Goal: Transaction & Acquisition: Purchase product/service

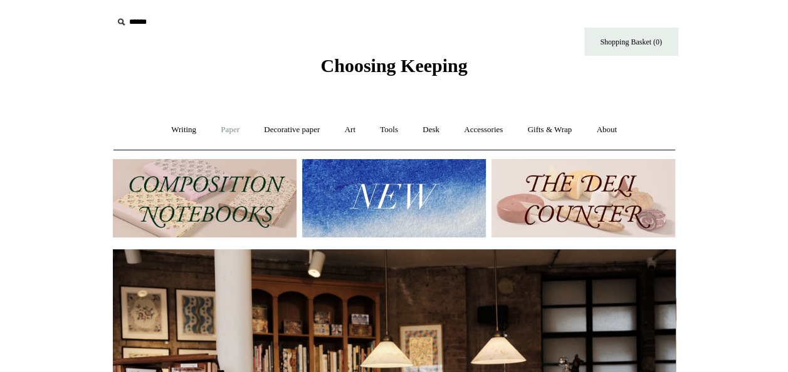
click at [228, 130] on link "Paper +" at bounding box center [229, 129] width 41 height 33
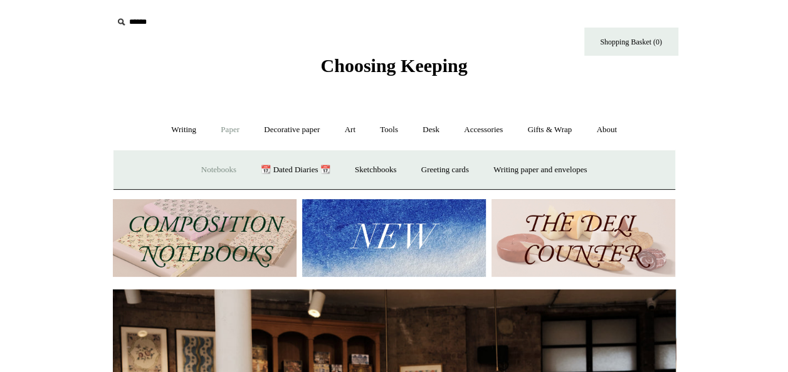
click at [203, 171] on link "Notebooks +" at bounding box center [219, 170] width 58 height 33
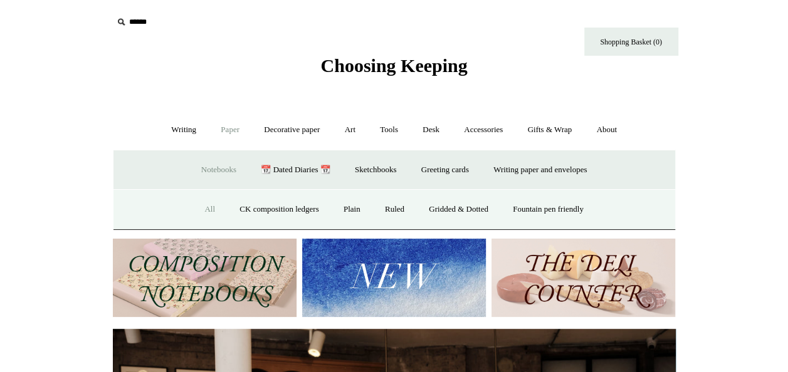
click at [197, 211] on link "All" at bounding box center [209, 209] width 33 height 33
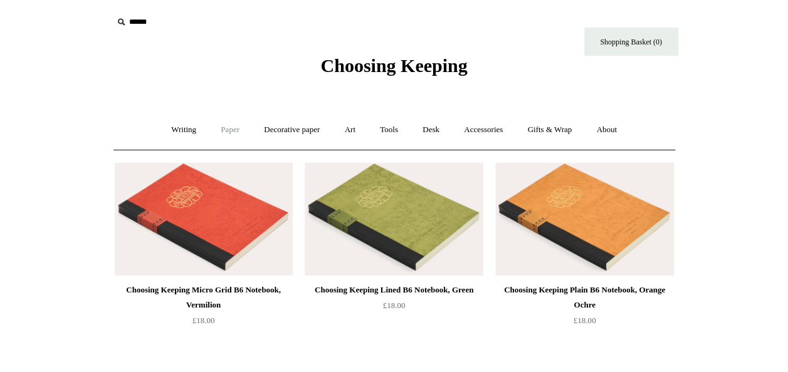
click at [220, 129] on link "Paper +" at bounding box center [229, 129] width 41 height 33
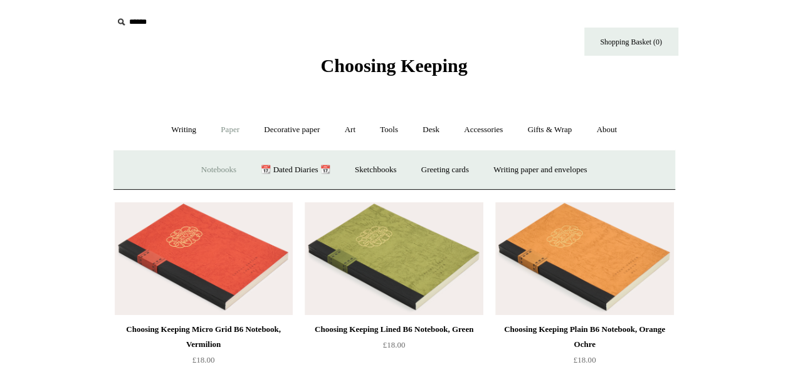
click at [191, 166] on link "Notebooks +" at bounding box center [219, 170] width 58 height 33
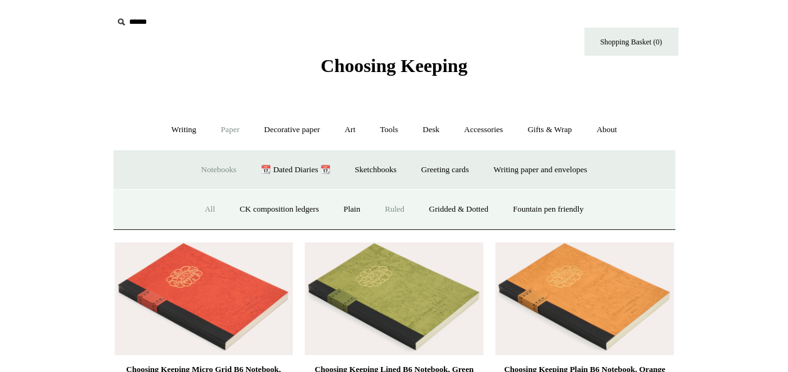
click at [386, 204] on link "Ruled" at bounding box center [395, 209] width 42 height 33
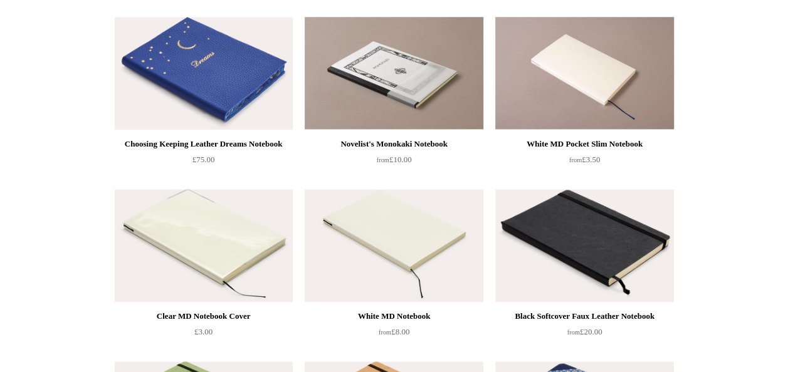
scroll to position [652, 0]
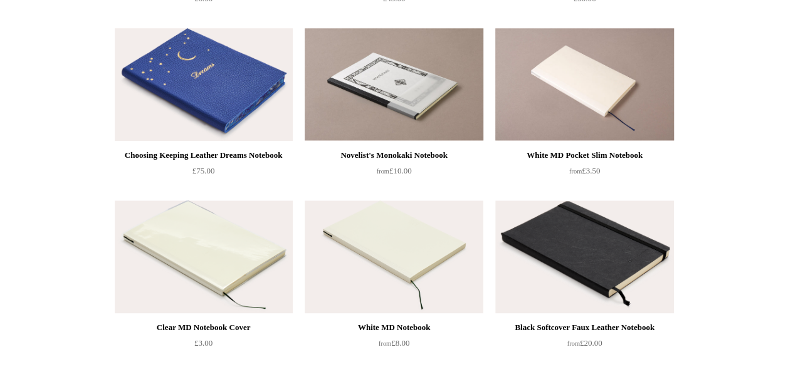
click at [241, 112] on img at bounding box center [204, 84] width 178 height 113
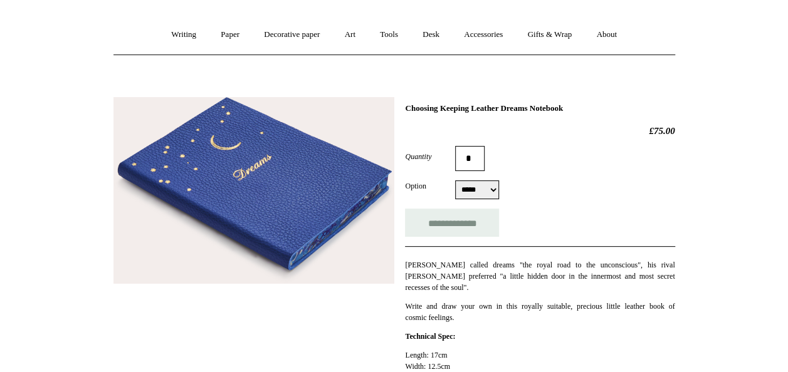
scroll to position [50, 0]
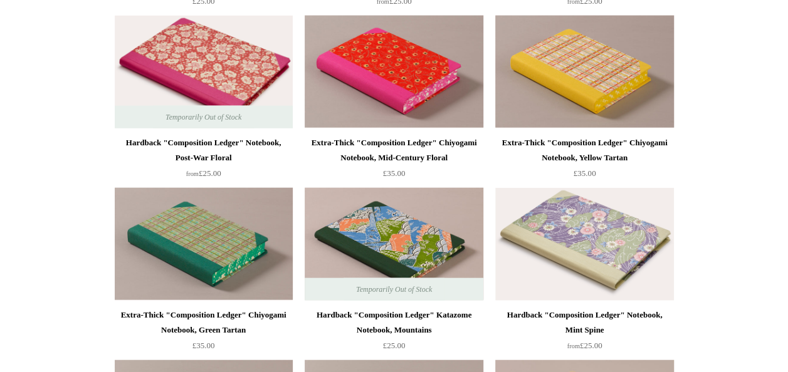
scroll to position [1429, 0]
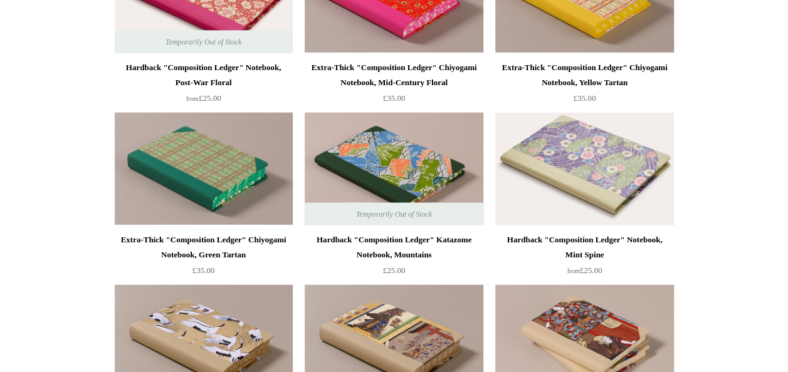
click at [630, 188] on img at bounding box center [584, 169] width 178 height 113
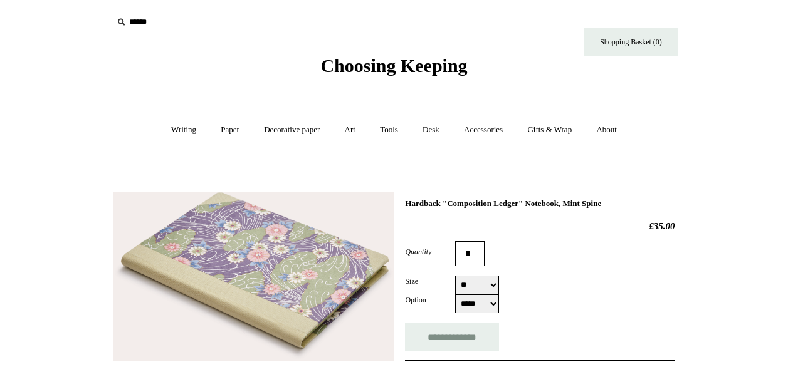
select select "**"
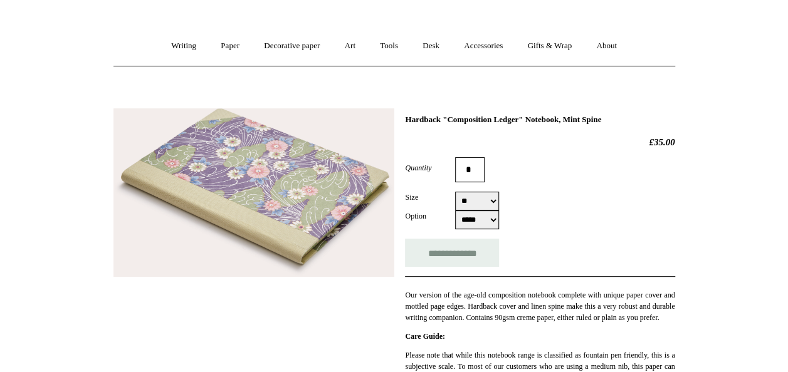
scroll to position [100, 0]
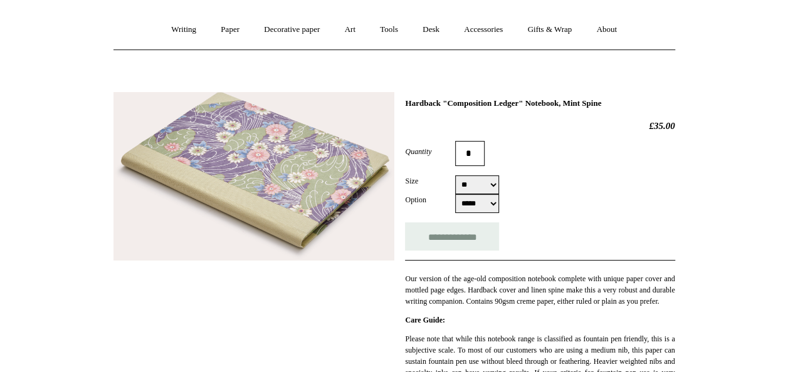
click at [301, 193] on img at bounding box center [253, 176] width 281 height 169
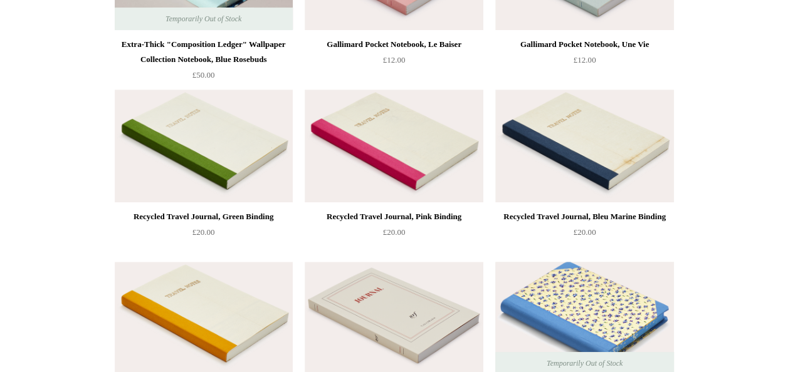
scroll to position [2683, 0]
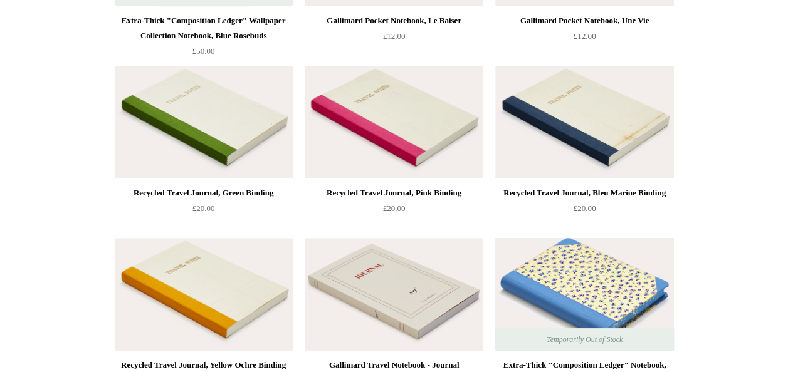
click at [614, 295] on img at bounding box center [584, 294] width 178 height 113
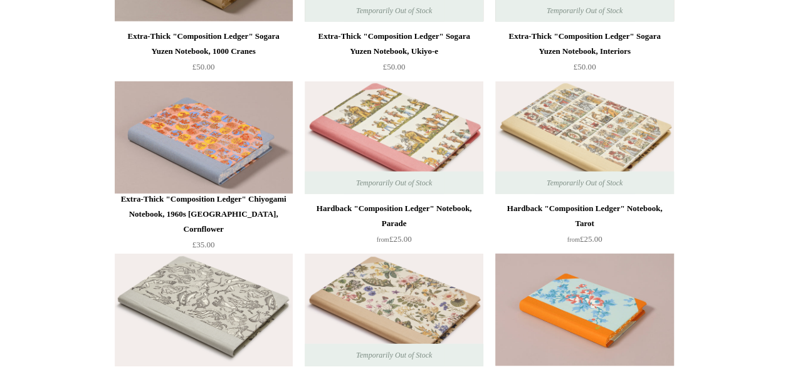
scroll to position [1780, 0]
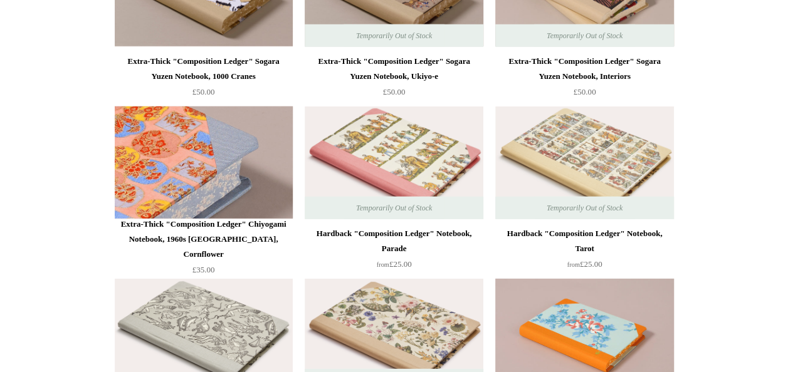
click at [166, 160] on img at bounding box center [204, 163] width 178 height 113
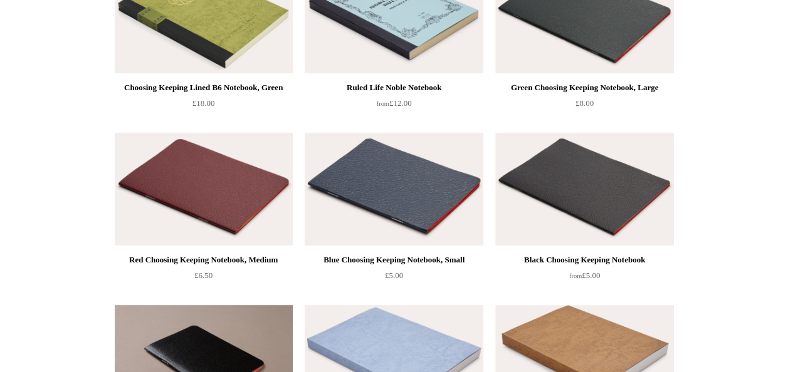
scroll to position [276, 0]
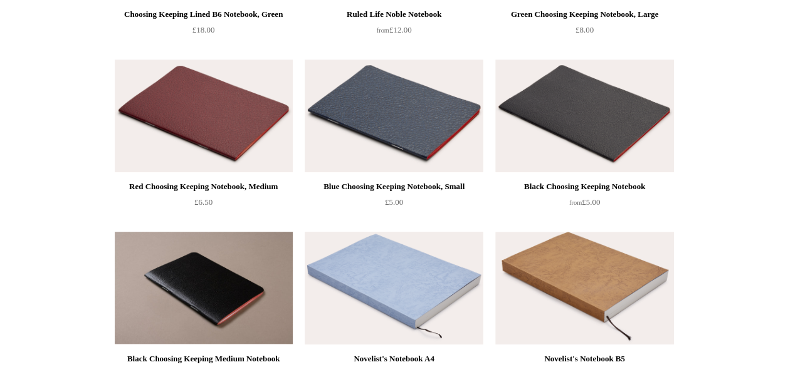
click at [410, 284] on img at bounding box center [394, 288] width 178 height 113
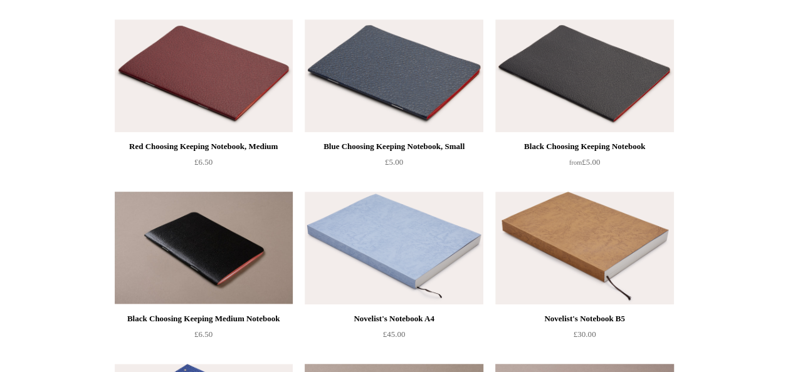
scroll to position [326, 0]
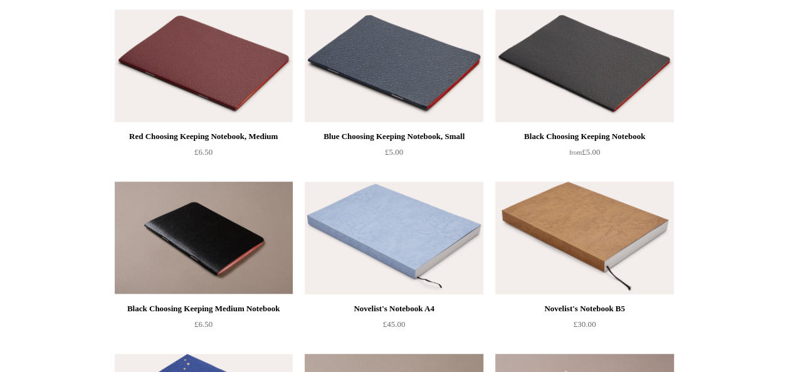
click at [574, 231] on img at bounding box center [584, 238] width 178 height 113
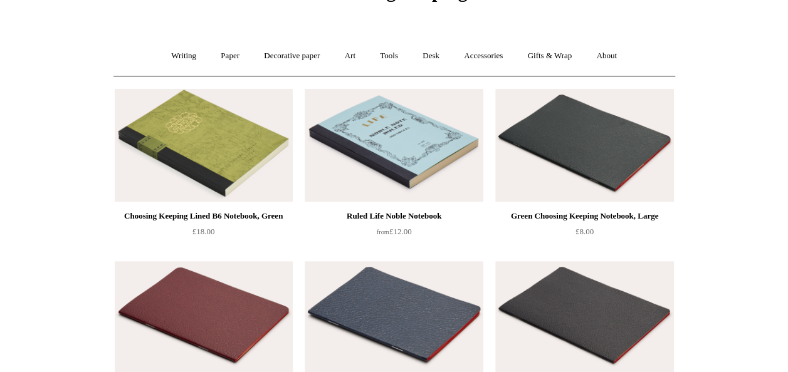
scroll to position [25, 0]
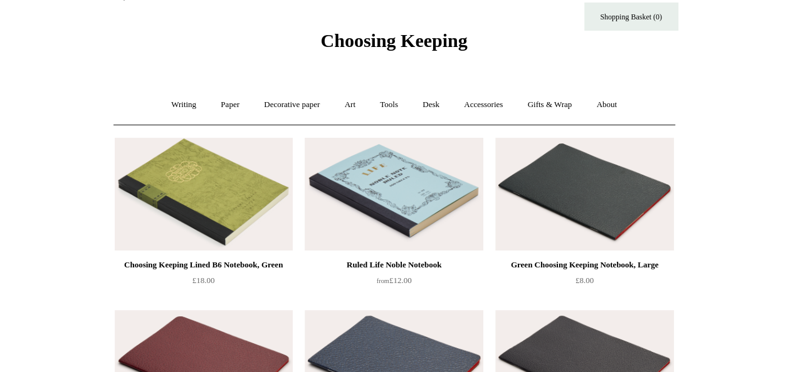
click at [349, 183] on img at bounding box center [394, 194] width 178 height 113
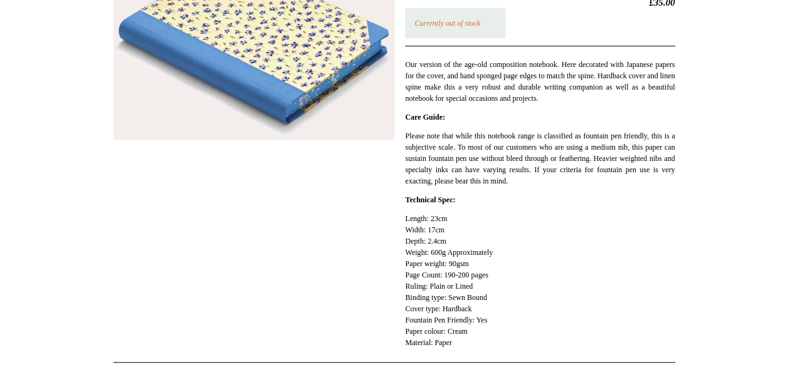
scroll to position [251, 0]
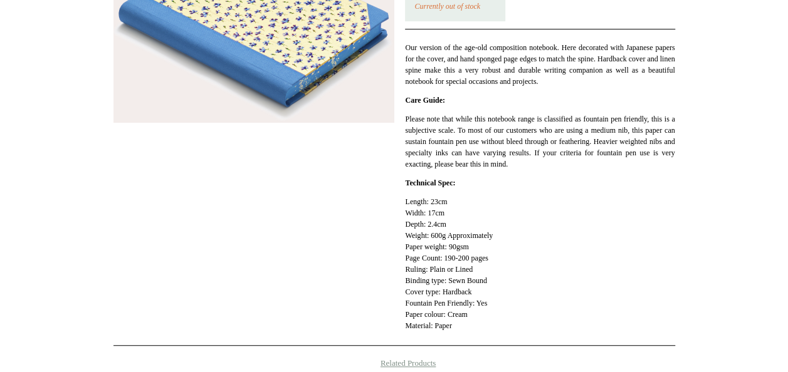
click at [364, 273] on div "Extra-Thick "Composition Ledger" Notebook, Chiyogami Notebook, Gold Carnation £…" at bounding box center [394, 139] width 562 height 414
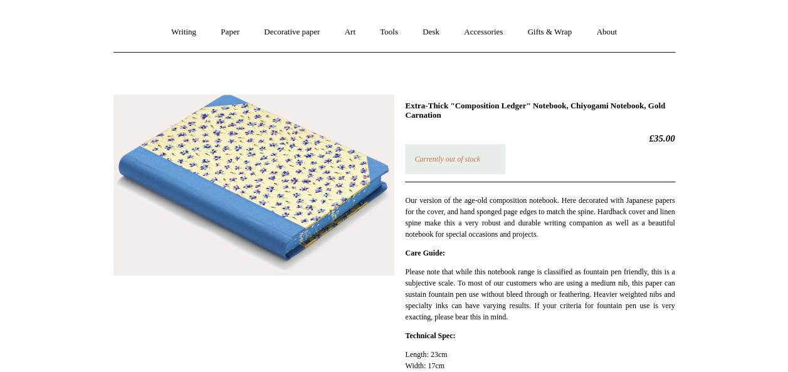
scroll to position [75, 0]
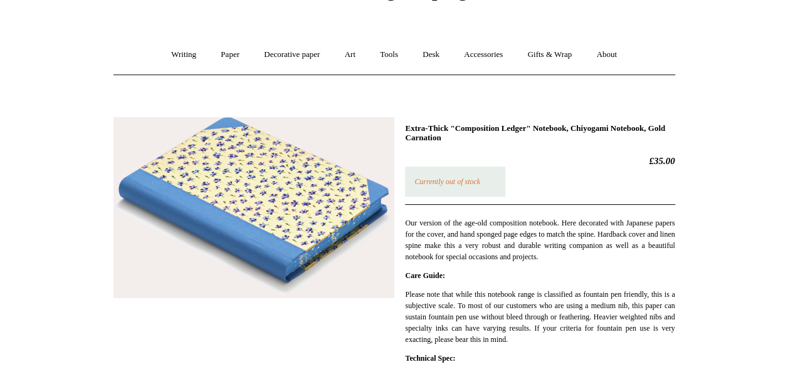
click at [248, 176] on img at bounding box center [253, 207] width 281 height 181
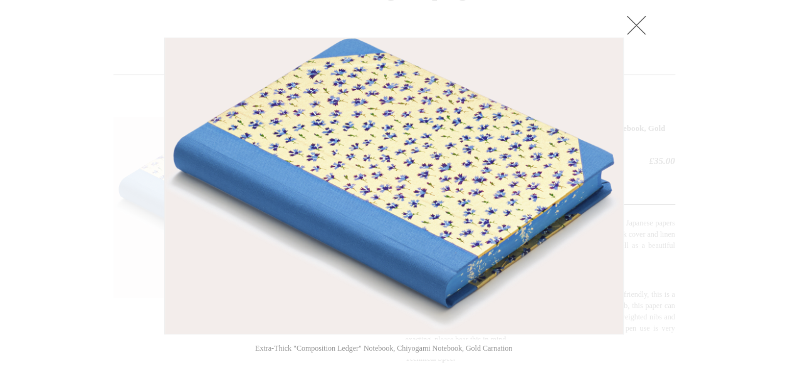
click at [382, 176] on img at bounding box center [394, 186] width 458 height 296
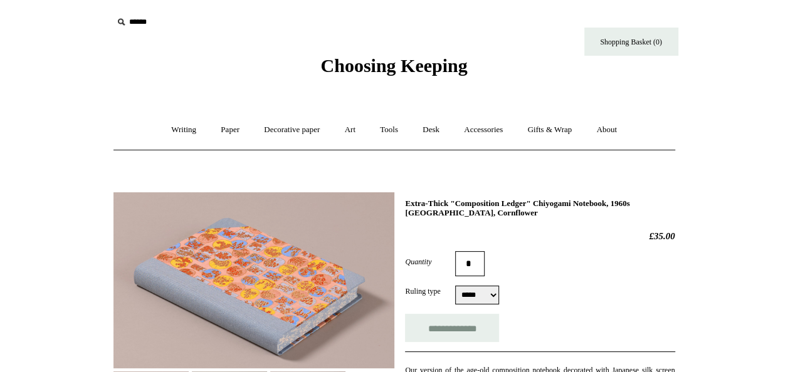
scroll to position [25, 0]
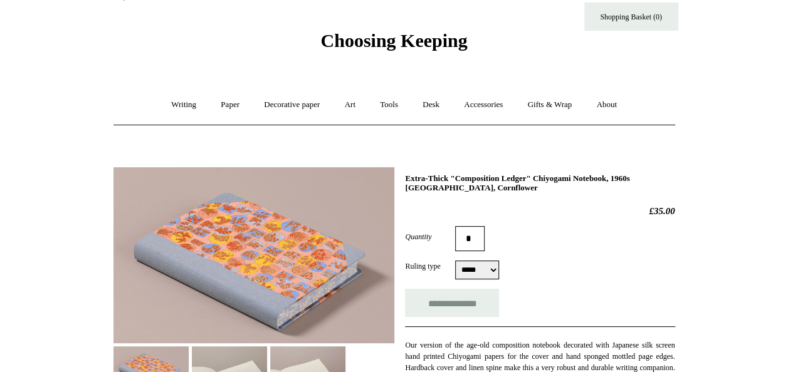
click at [239, 234] on img at bounding box center [253, 255] width 281 height 176
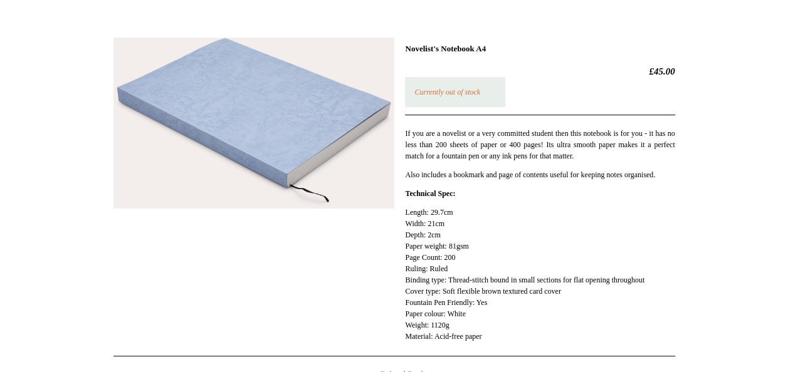
scroll to position [150, 0]
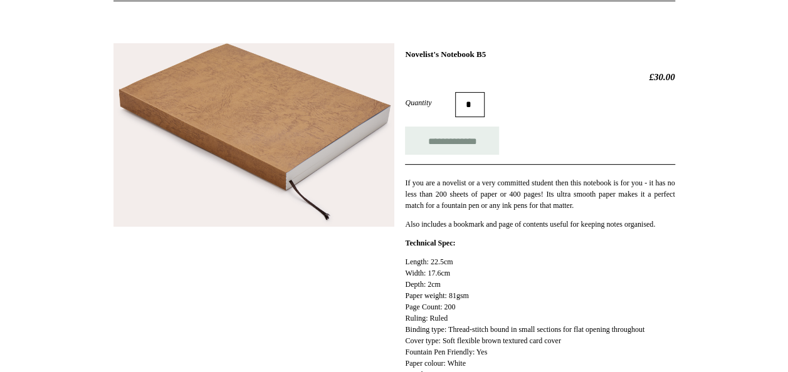
scroll to position [150, 0]
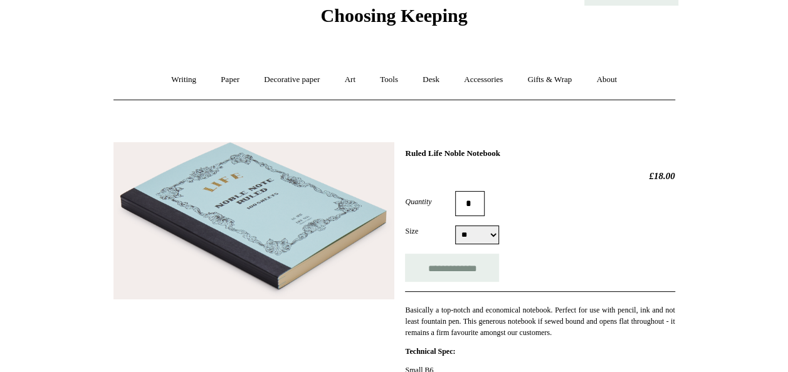
scroll to position [25, 0]
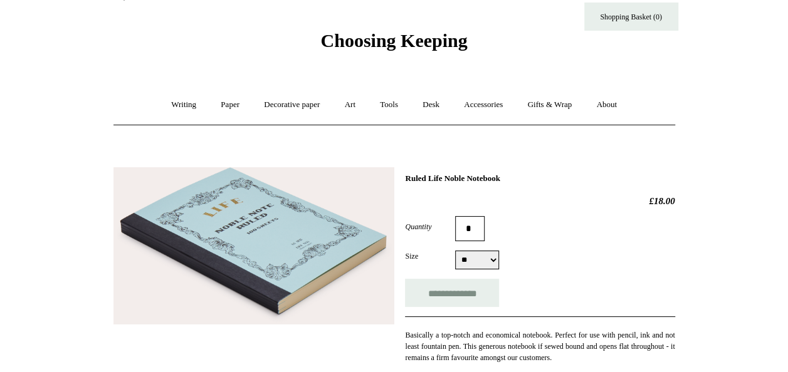
click at [493, 260] on select "** **" at bounding box center [477, 260] width 44 height 19
click at [455, 251] on select "** **" at bounding box center [477, 260] width 44 height 19
click at [479, 258] on select "** **" at bounding box center [477, 260] width 44 height 19
select select "**"
click at [455, 251] on select "** **" at bounding box center [477, 260] width 44 height 19
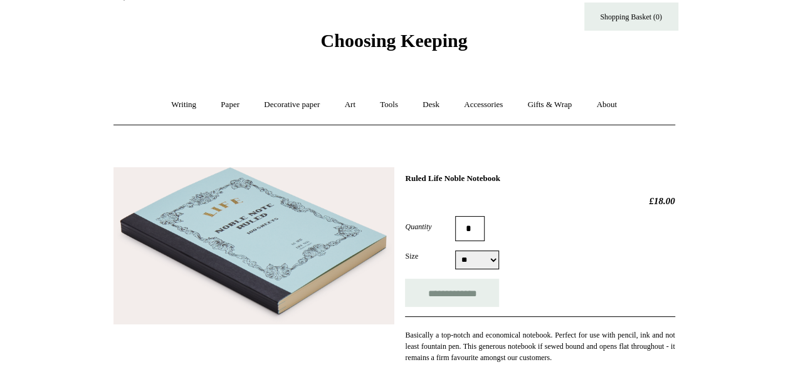
click at [569, 267] on div "Size ** ** ** **" at bounding box center [540, 260] width 270 height 19
